Goal: Transaction & Acquisition: Download file/media

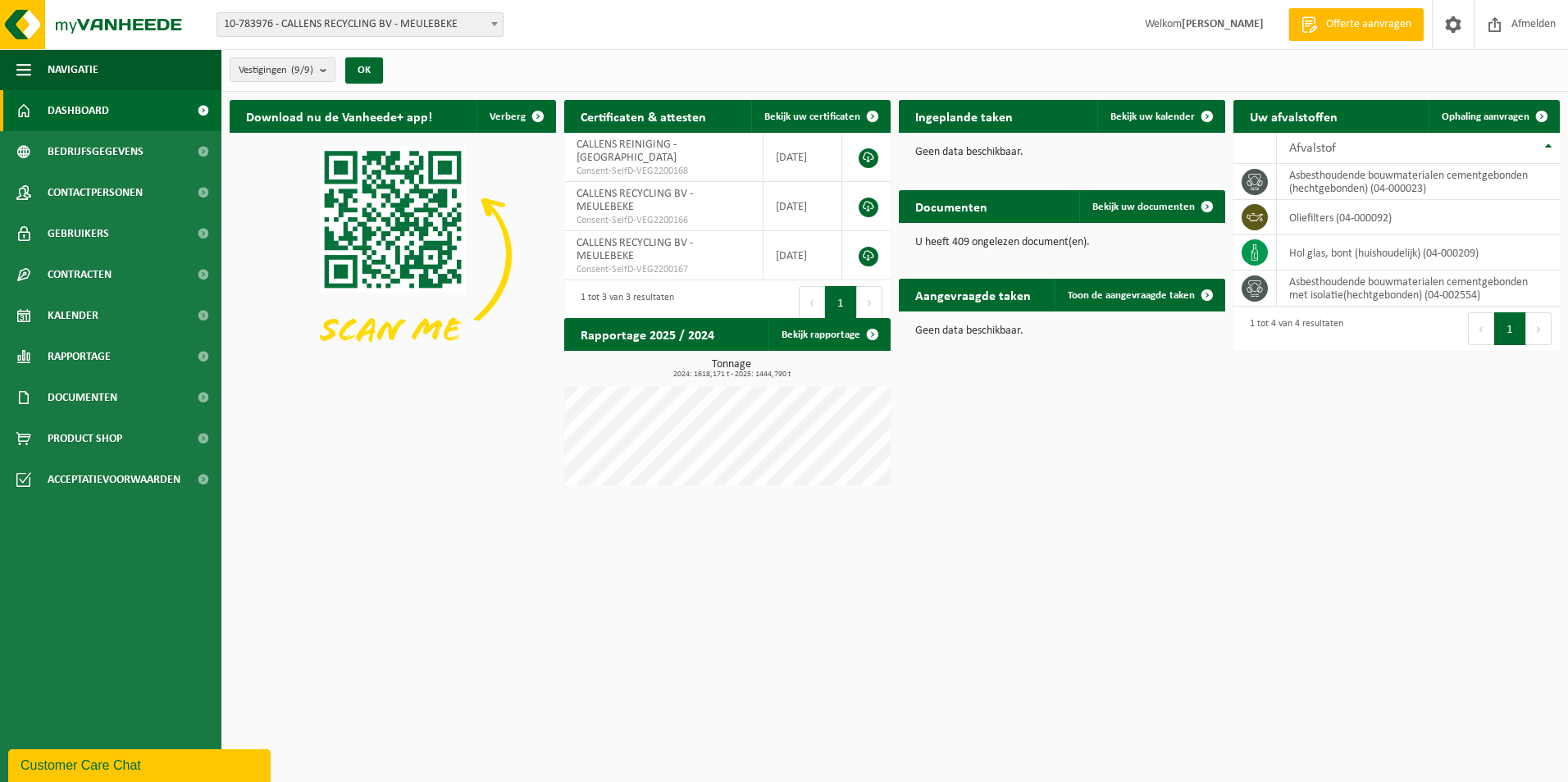
click at [472, 486] on div "Download nu de Vanheede+ app! Verberg Certificaten & attesten Bekijk uw certifi…" at bounding box center [895, 301] width 1339 height 418
click at [83, 382] on span "Documenten" at bounding box center [83, 398] width 70 height 41
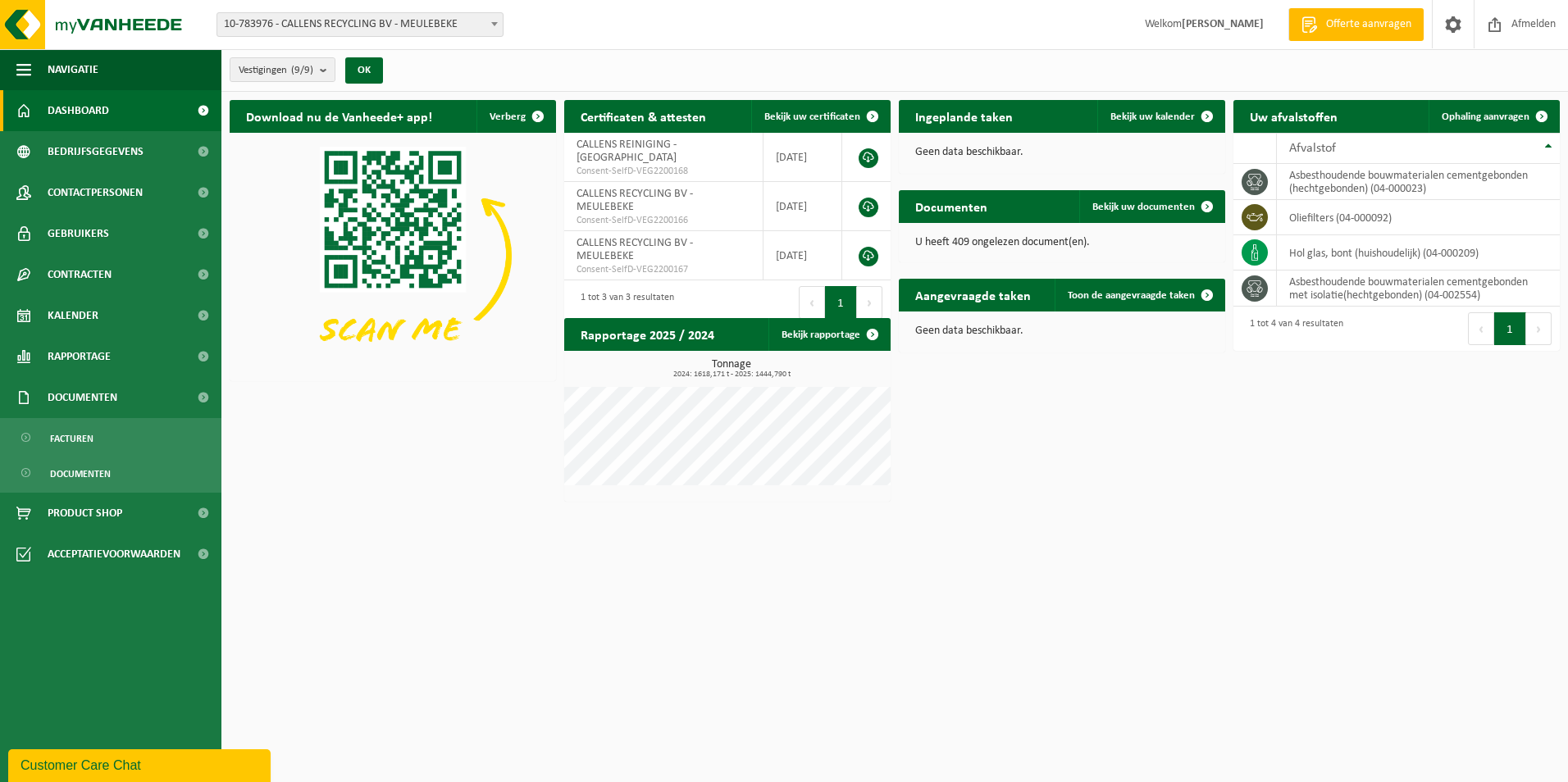
click at [75, 489] on ul "Facturen Documenten" at bounding box center [111, 456] width 222 height 75
click at [75, 482] on span "Documenten" at bounding box center [80, 474] width 61 height 31
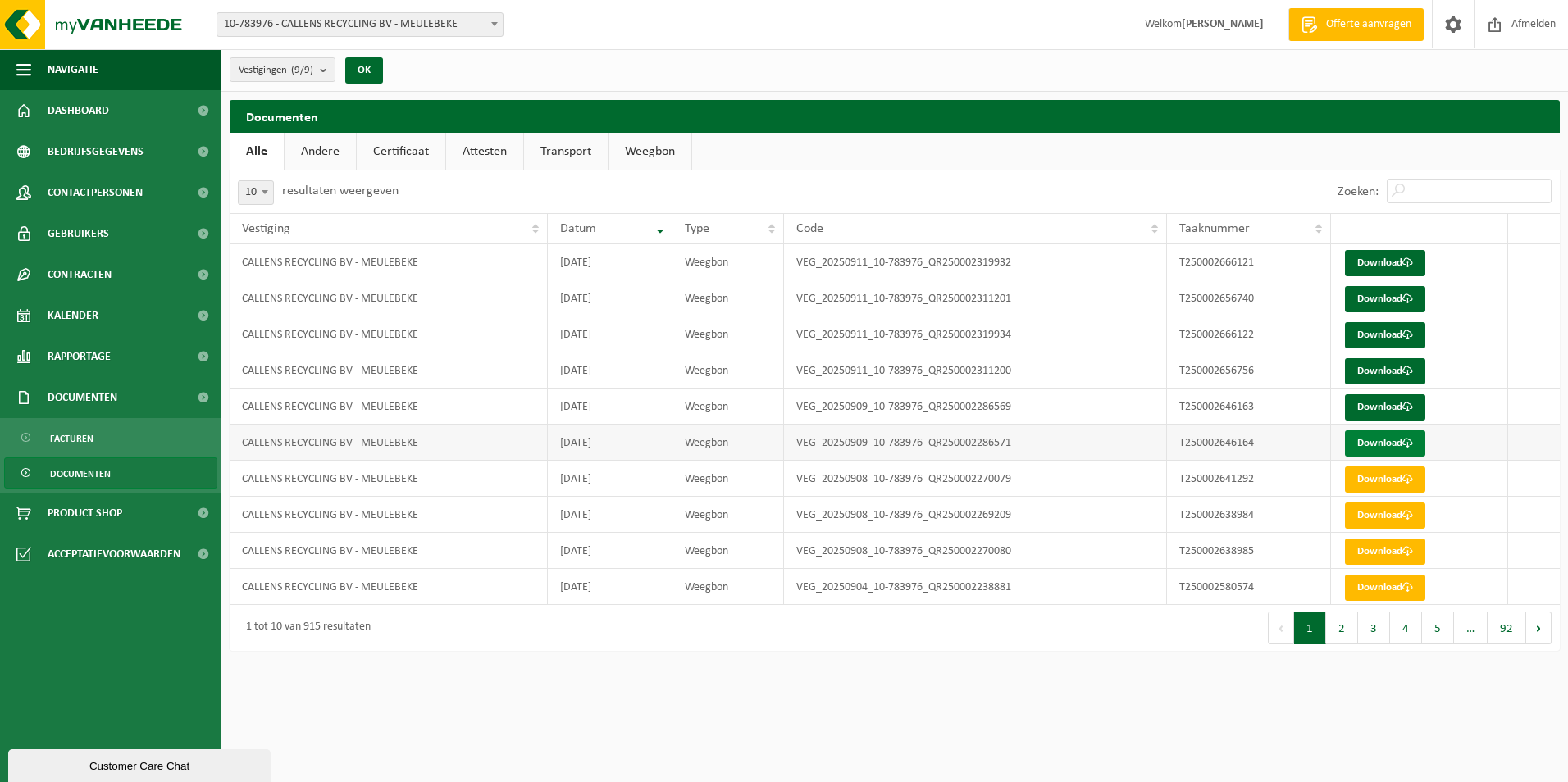
click at [1392, 444] on link "Download" at bounding box center [1385, 444] width 80 height 26
click at [1359, 411] on link "Download" at bounding box center [1385, 407] width 80 height 26
